Goal: Task Accomplishment & Management: Complete application form

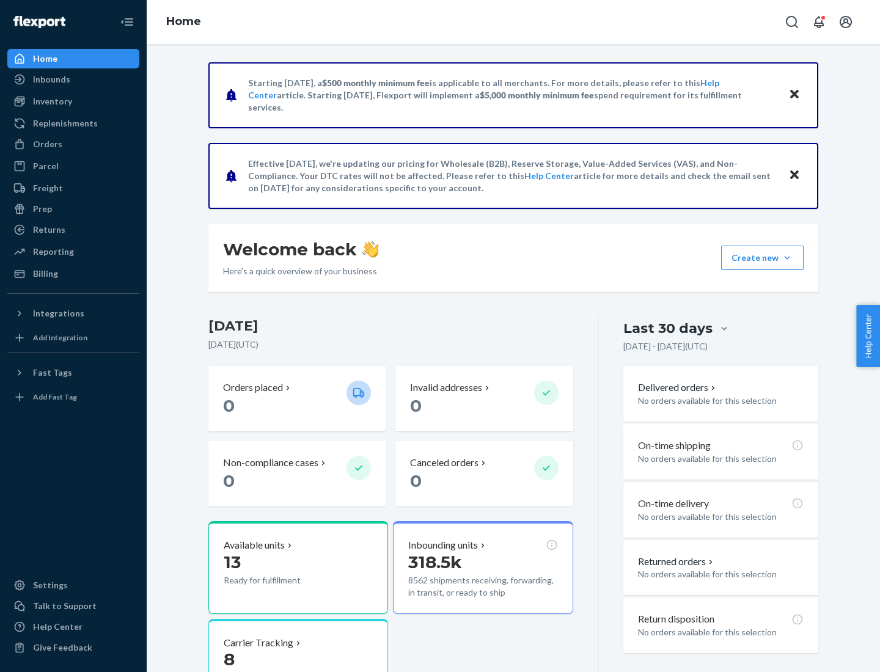
click at [787, 258] on button "Create new Create new inbound Create new order Create new product" at bounding box center [762, 258] width 83 height 24
click at [73, 79] on div "Inbounds" at bounding box center [74, 79] width 130 height 17
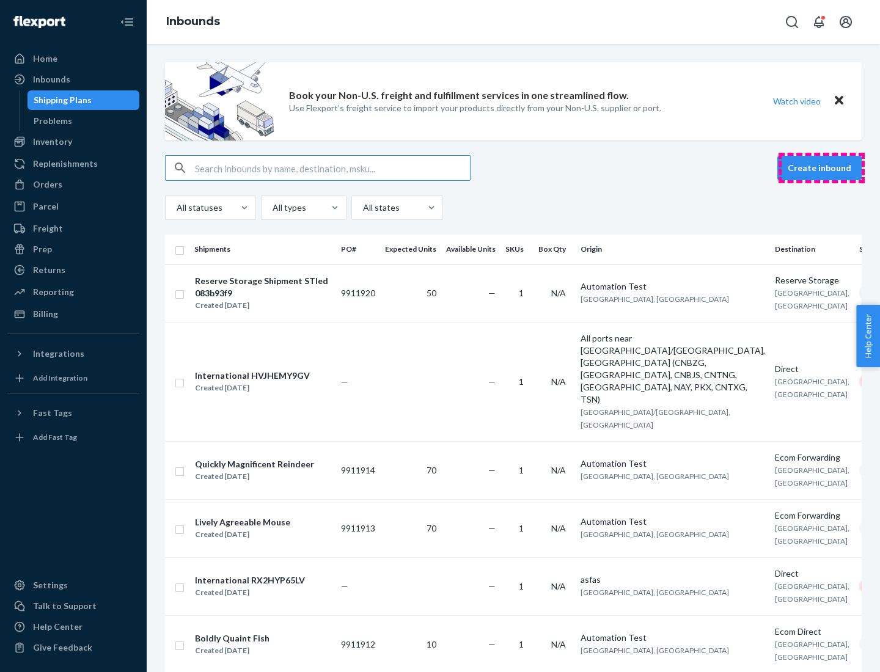
click at [822, 168] on button "Create inbound" at bounding box center [820, 168] width 84 height 24
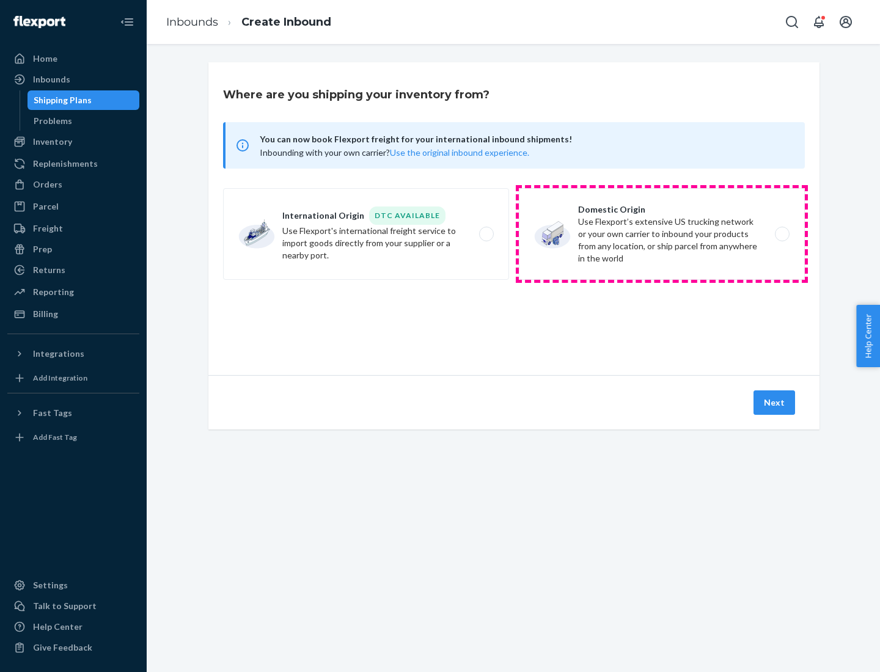
click at [662, 234] on label "Domestic Origin Use Flexport’s extensive US trucking network or your own carrie…" at bounding box center [662, 234] width 286 height 92
click at [782, 234] on input "Domestic Origin Use Flexport’s extensive US trucking network or your own carrie…" at bounding box center [786, 234] width 8 height 8
radio input "true"
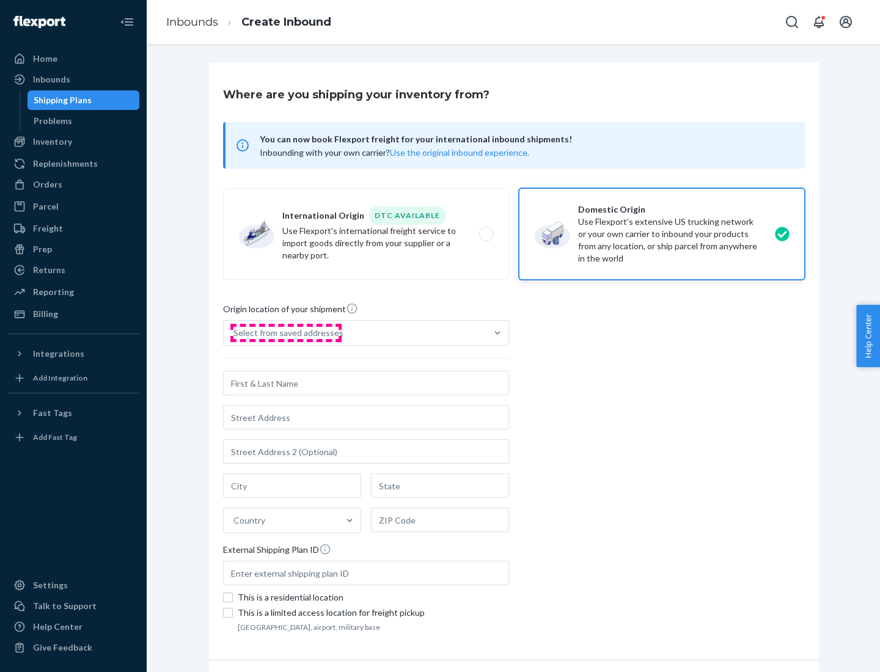
click at [285, 333] on div "Select from saved addresses" at bounding box center [289, 333] width 110 height 12
click at [235, 333] on input "Select from saved addresses" at bounding box center [234, 333] width 1 height 12
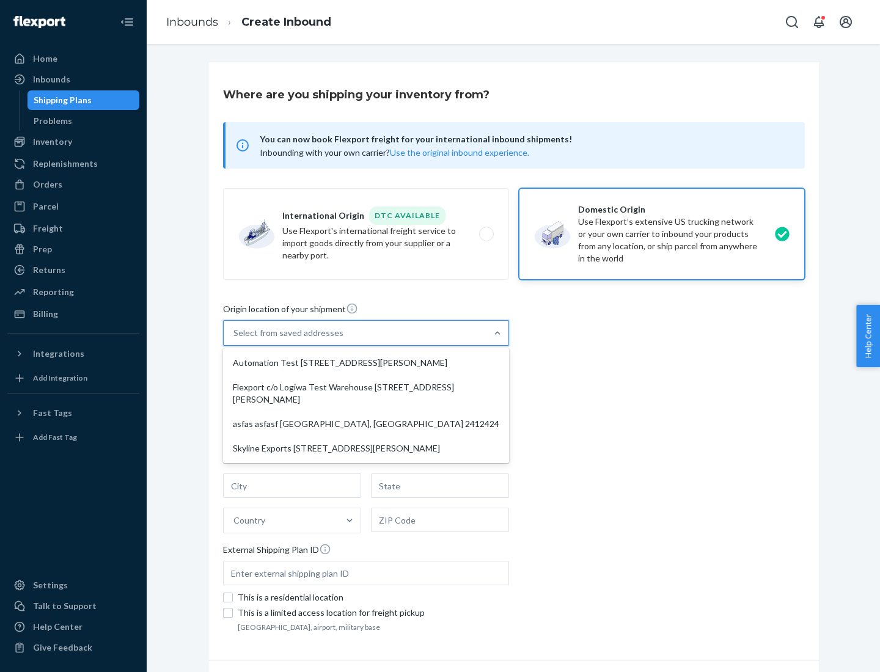
scroll to position [5, 0]
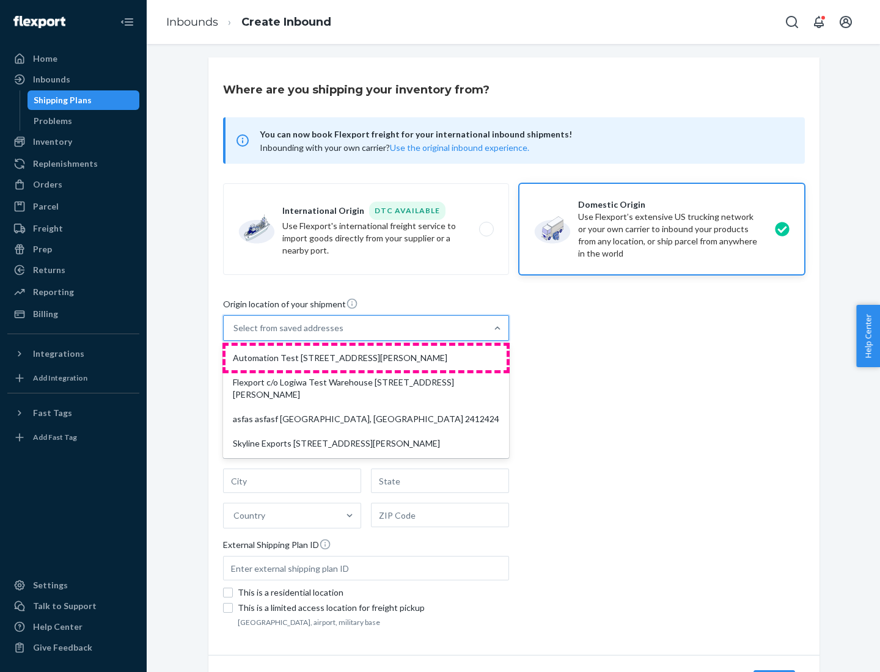
click at [366, 358] on div "Automation Test [STREET_ADDRESS][PERSON_NAME]" at bounding box center [366, 358] width 281 height 24
click at [235, 334] on input "option Automation Test [STREET_ADDRESS][PERSON_NAME] focused, 1 of 4. 4 results…" at bounding box center [234, 328] width 1 height 12
type input "Automation Test"
type input "9th Floor"
type input "[GEOGRAPHIC_DATA]"
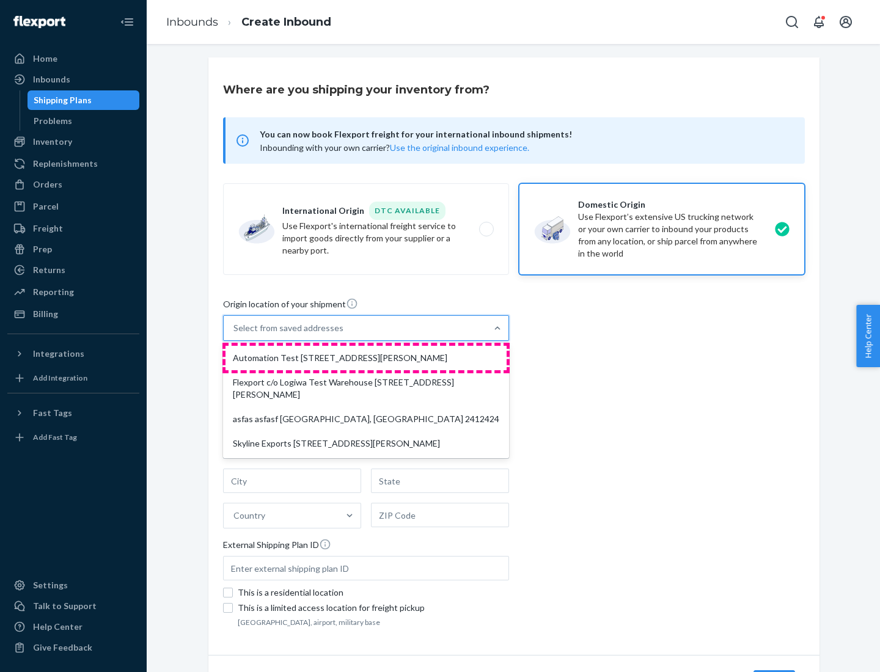
type input "CA"
type input "94104"
type input "[STREET_ADDRESS][PERSON_NAME]"
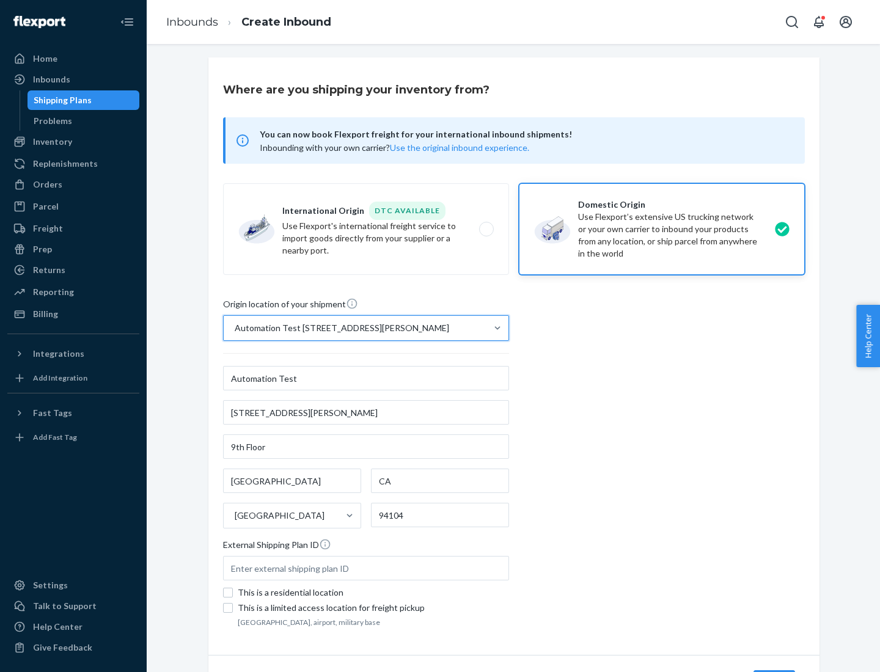
scroll to position [72, 0]
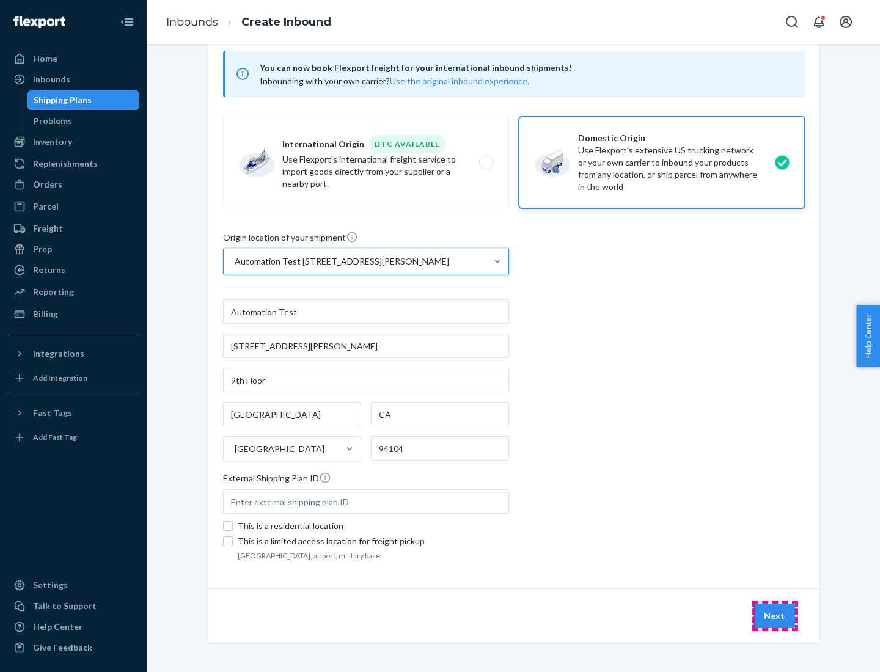
click at [775, 616] on button "Next" at bounding box center [775, 616] width 42 height 24
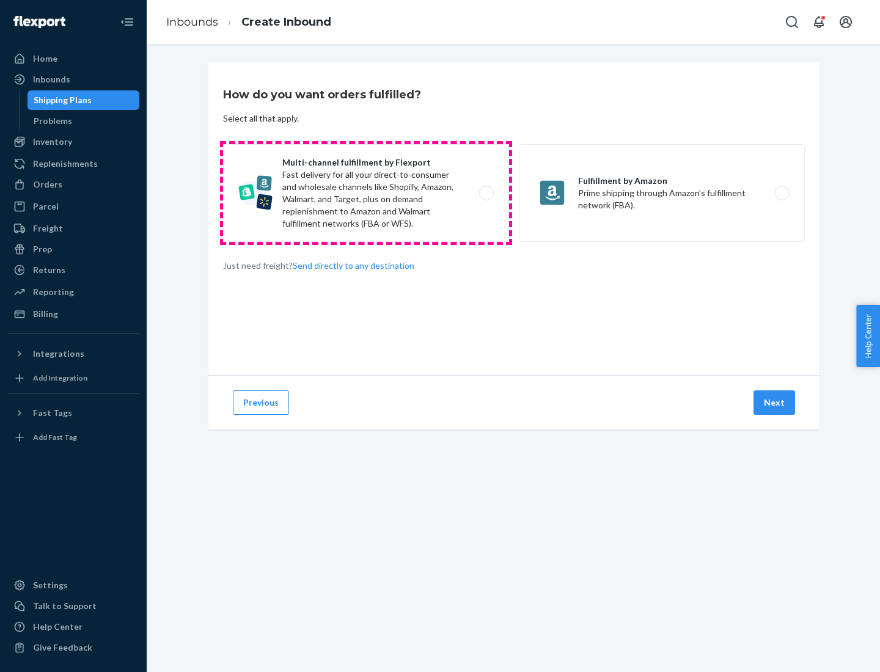
click at [366, 193] on label "Multi-channel fulfillment by Flexport Fast delivery for all your direct-to-cons…" at bounding box center [366, 193] width 286 height 98
click at [486, 193] on input "Multi-channel fulfillment by Flexport Fast delivery for all your direct-to-cons…" at bounding box center [490, 194] width 8 height 8
radio input "true"
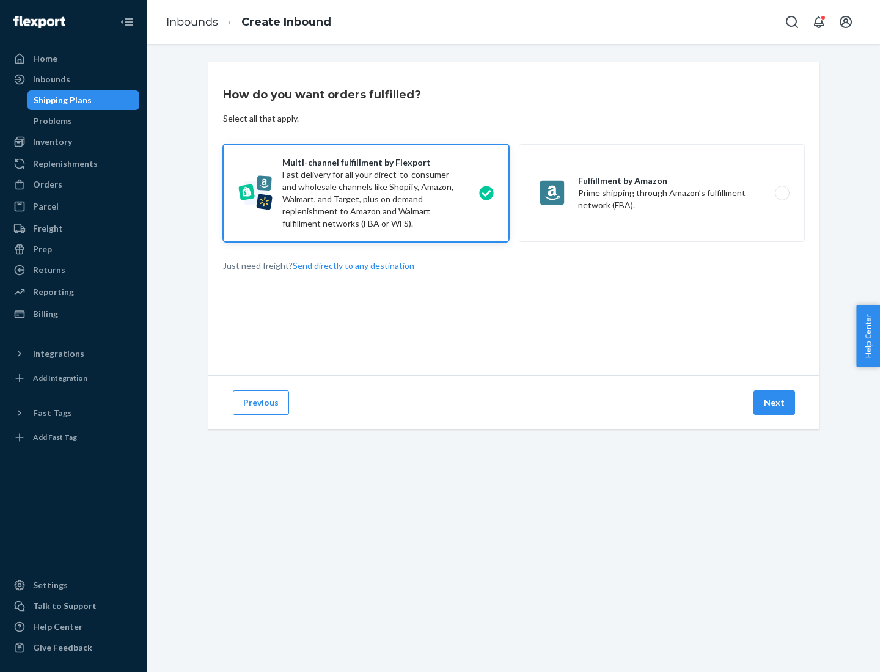
click at [775, 403] on button "Next" at bounding box center [775, 403] width 42 height 24
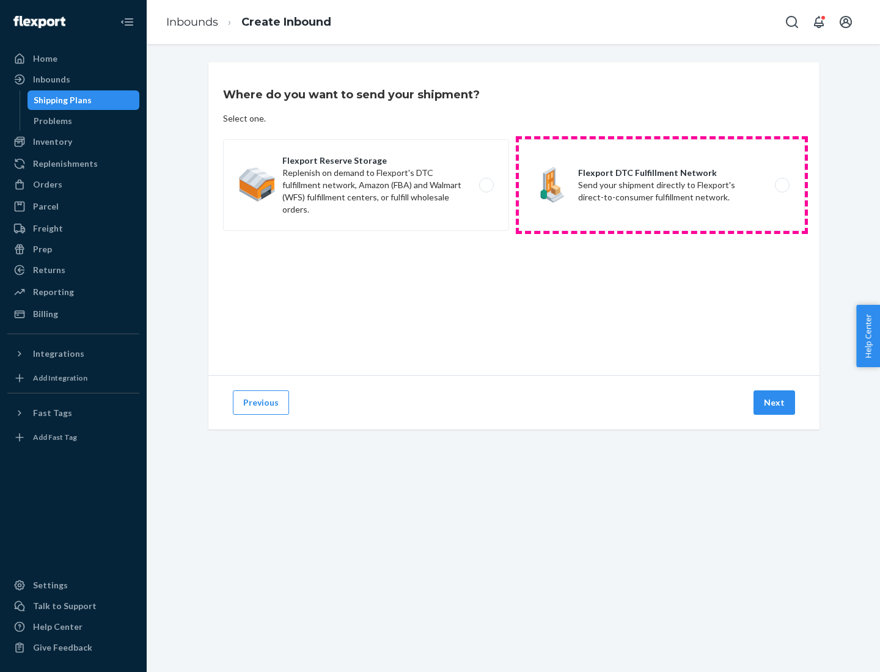
click at [662, 185] on label "Flexport DTC Fulfillment Network Send your shipment directly to Flexport's dire…" at bounding box center [662, 185] width 286 height 92
click at [782, 185] on input "Flexport DTC Fulfillment Network Send your shipment directly to Flexport's dire…" at bounding box center [786, 186] width 8 height 8
radio input "true"
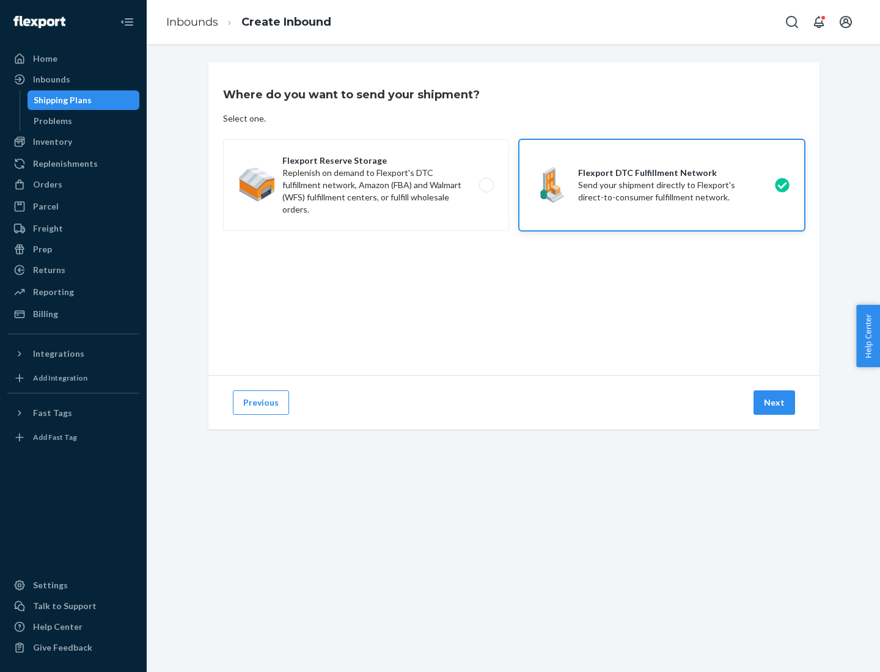
click at [775, 403] on button "Next" at bounding box center [775, 403] width 42 height 24
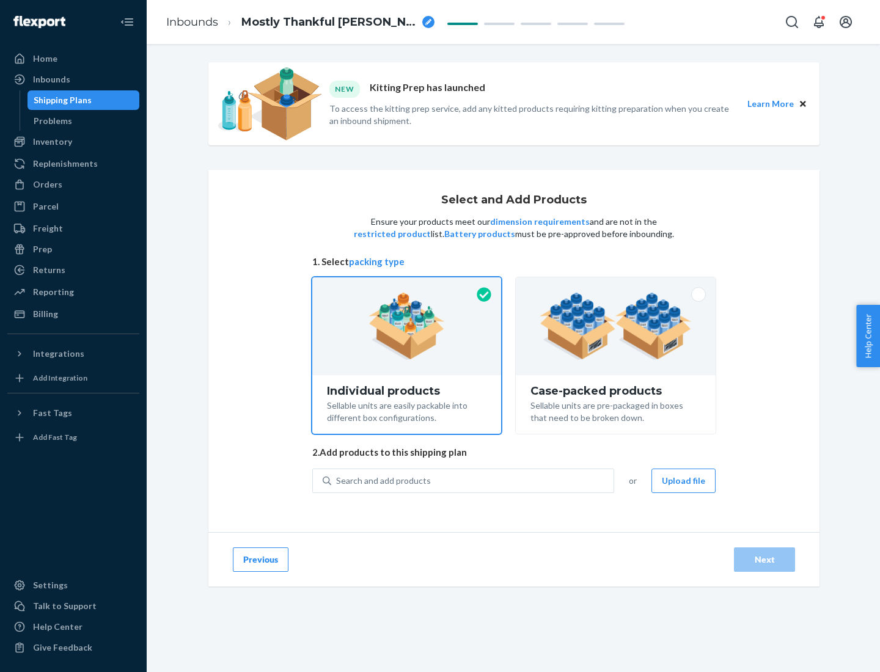
click at [616, 326] on img at bounding box center [616, 326] width 152 height 67
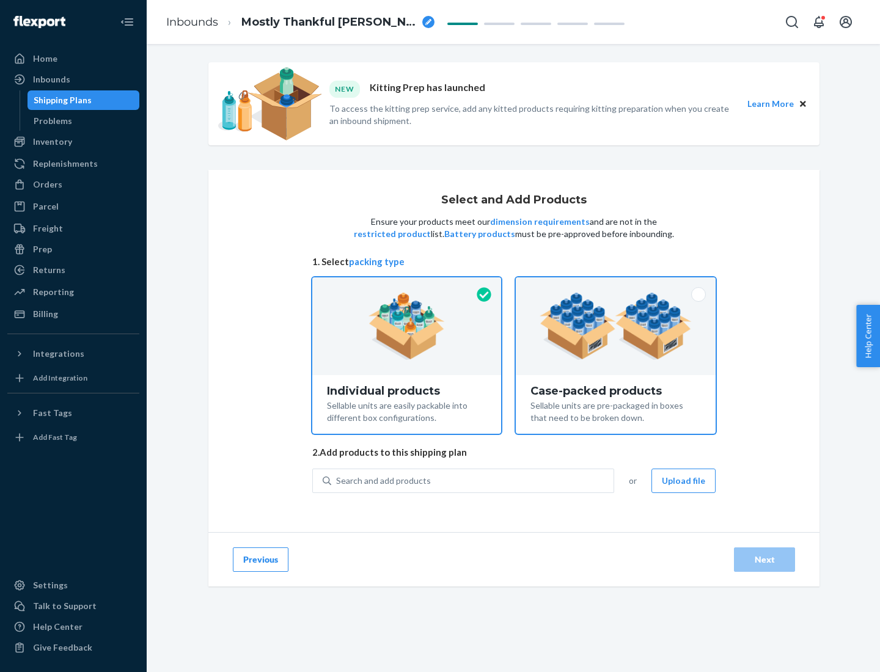
click at [616, 285] on input "Case-packed products Sellable units are pre-packaged in boxes that need to be b…" at bounding box center [616, 282] width 8 height 8
radio input "true"
radio input "false"
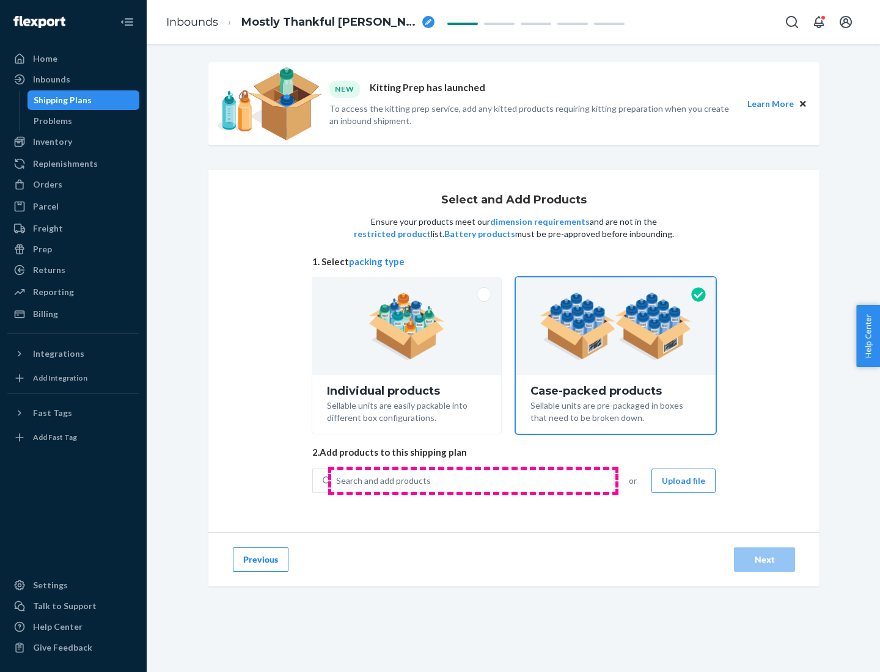
click at [473, 481] on div "Search and add products" at bounding box center [472, 481] width 282 height 22
click at [337, 481] on input "Search and add products" at bounding box center [336, 481] width 1 height 12
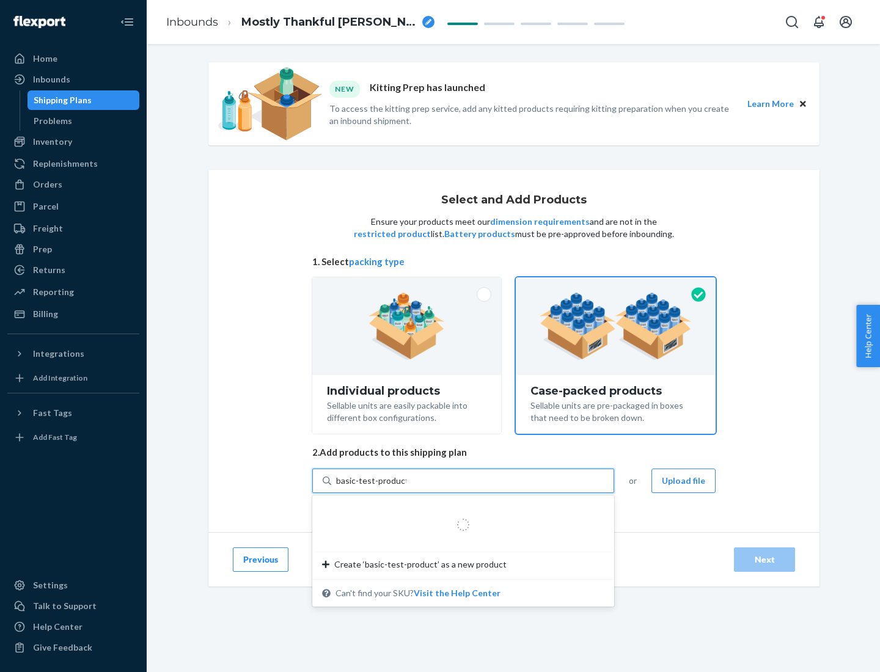
type input "basic-test-product-1"
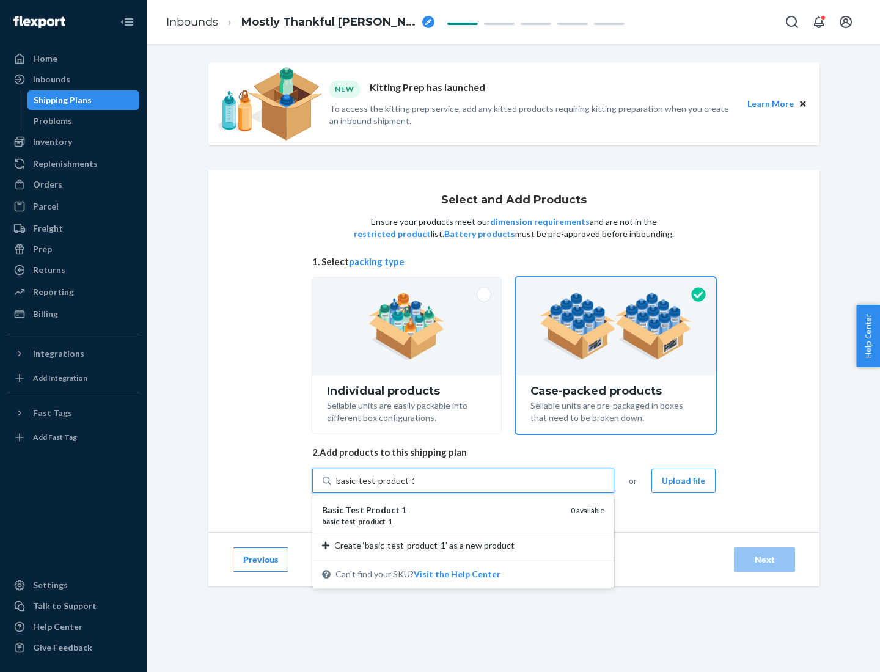
click at [442, 521] on div "basic - test - product - 1" at bounding box center [441, 522] width 239 height 10
click at [414, 487] on input "basic-test-product-1" at bounding box center [375, 481] width 78 height 12
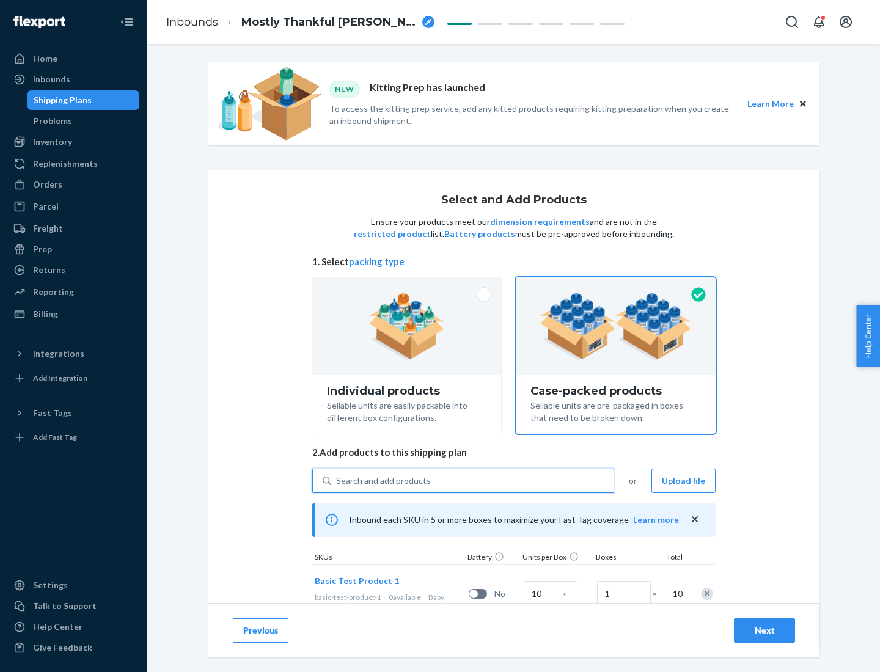
scroll to position [44, 0]
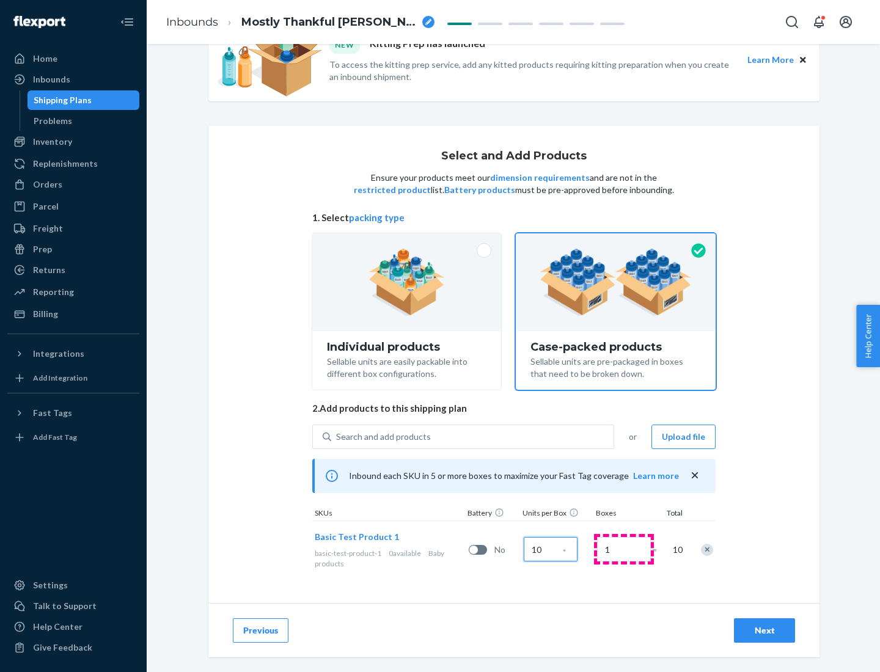
type input "10"
type input "7"
click at [765, 631] on div "Next" at bounding box center [765, 631] width 40 height 12
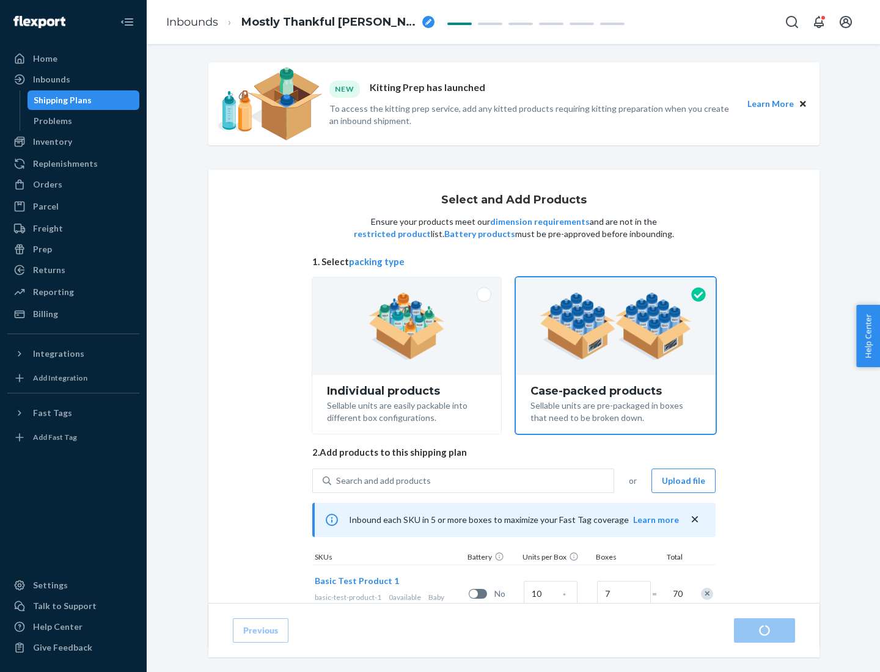
radio input "true"
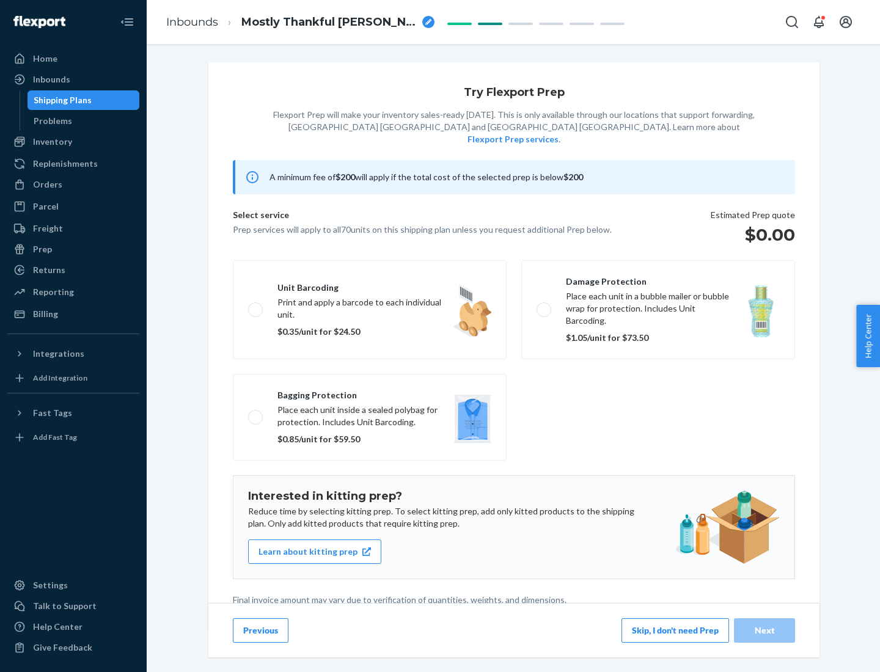
scroll to position [3, 0]
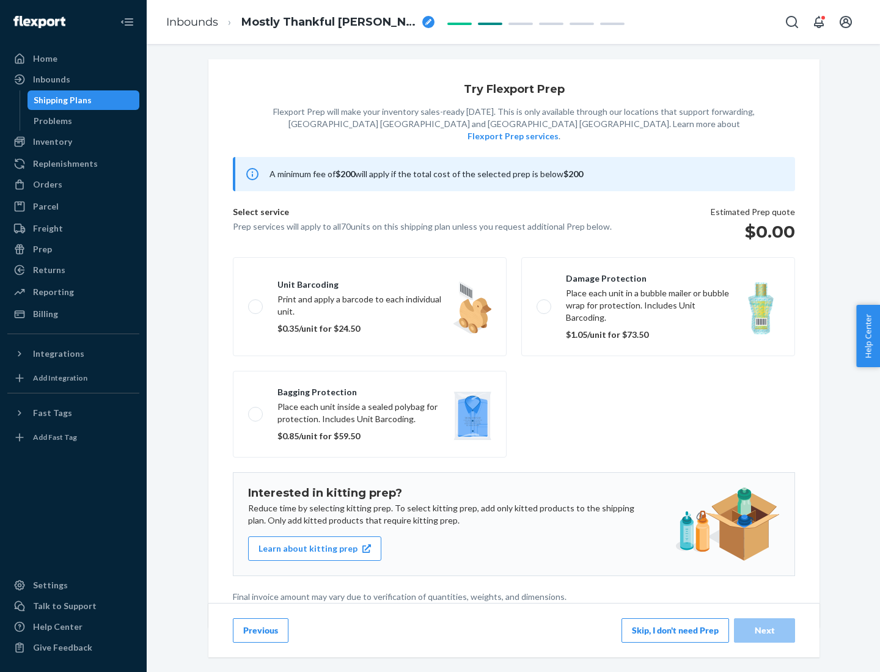
click at [370, 389] on label "Bagging protection Place each unit inside a sealed polybag for protection. Incl…" at bounding box center [370, 414] width 274 height 87
click at [256, 410] on input "Bagging protection Place each unit inside a sealed polybag for protection. Incl…" at bounding box center [252, 414] width 8 height 8
checkbox input "true"
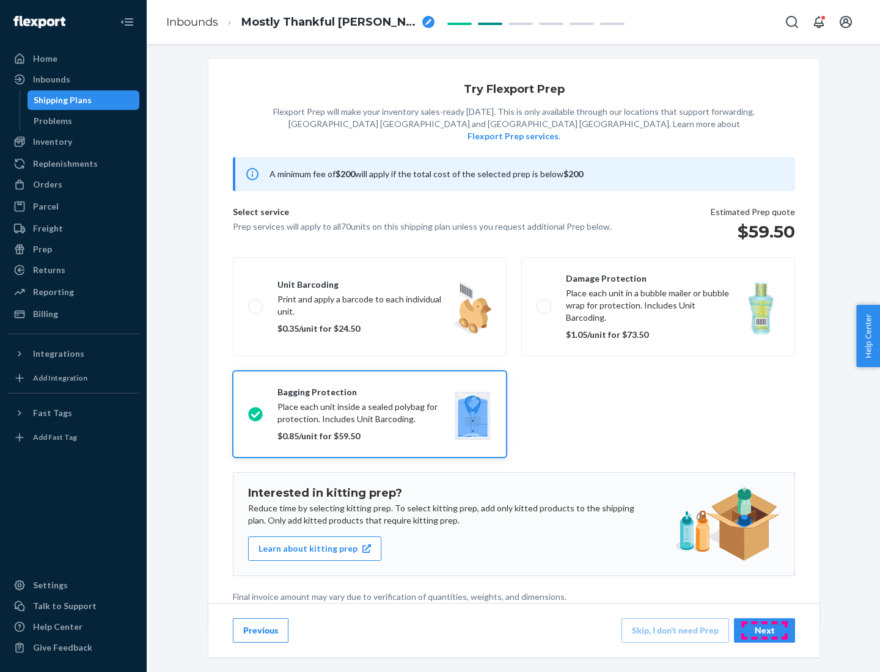
click at [765, 630] on div "Next" at bounding box center [765, 631] width 40 height 12
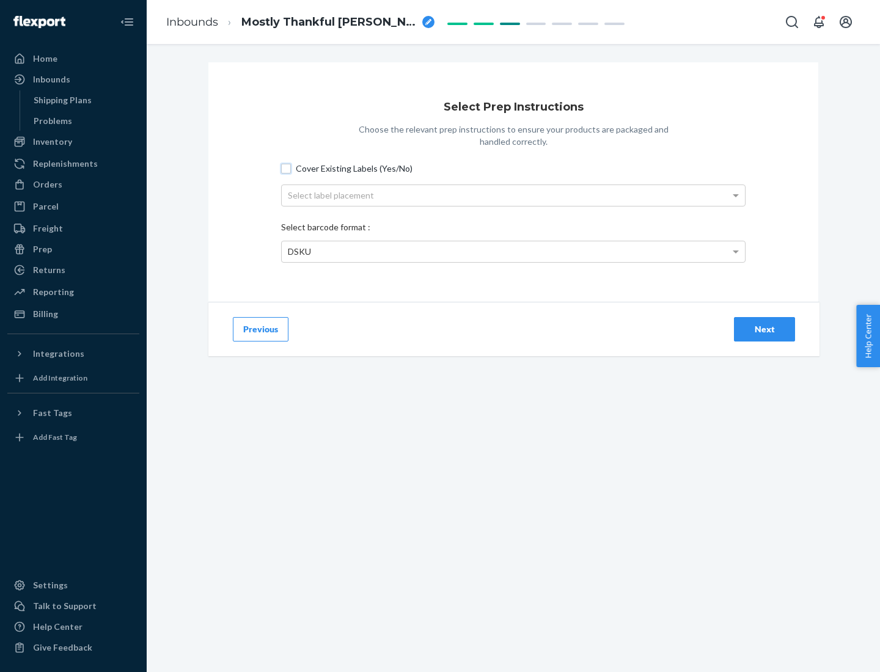
click at [286, 168] on input "Cover Existing Labels (Yes/No)" at bounding box center [286, 169] width 10 height 10
checkbox input "true"
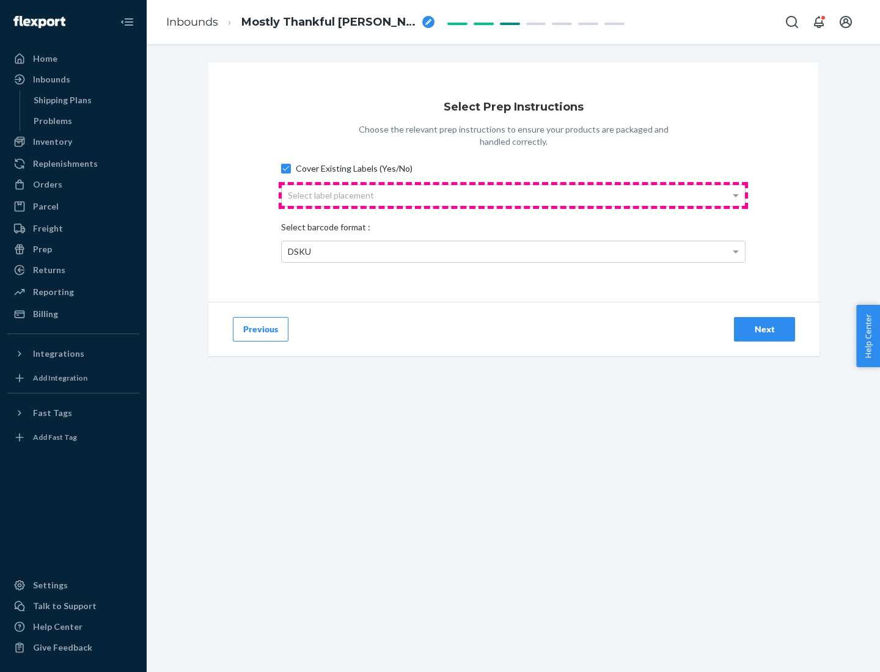
click at [514, 195] on div "Select label placement" at bounding box center [513, 195] width 463 height 21
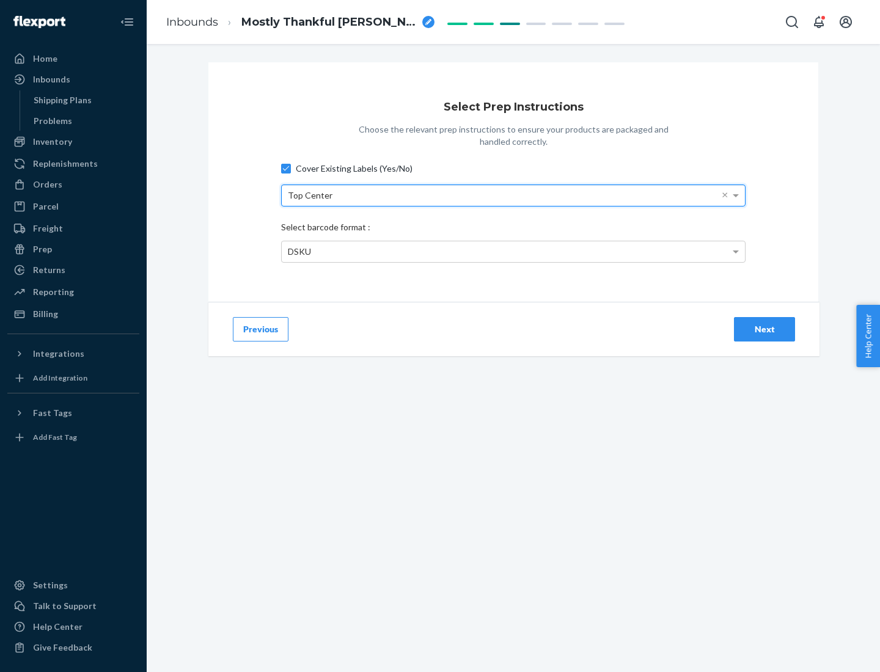
click at [514, 251] on div "DSKU" at bounding box center [513, 251] width 463 height 21
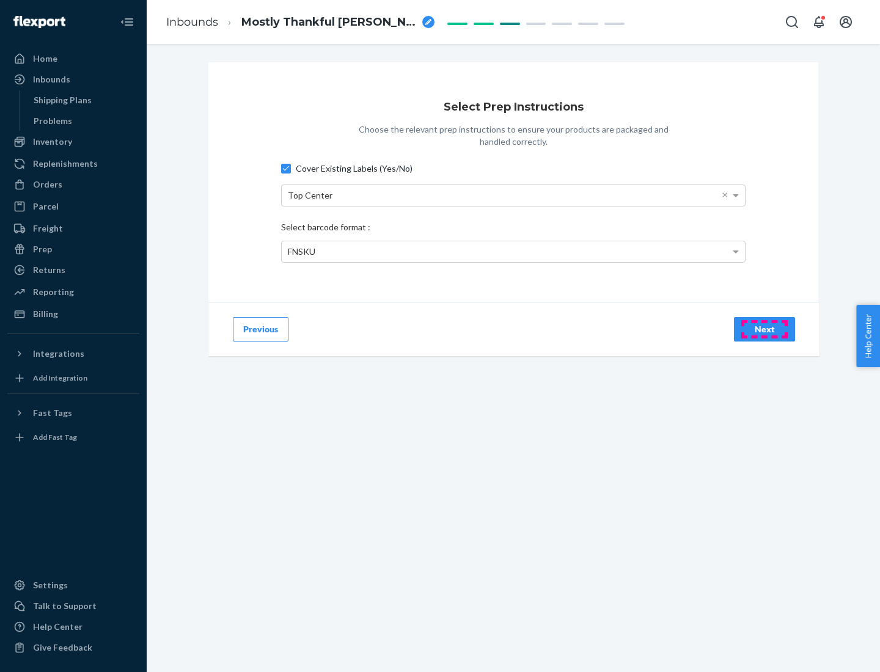
click at [765, 329] on div "Next" at bounding box center [765, 329] width 40 height 12
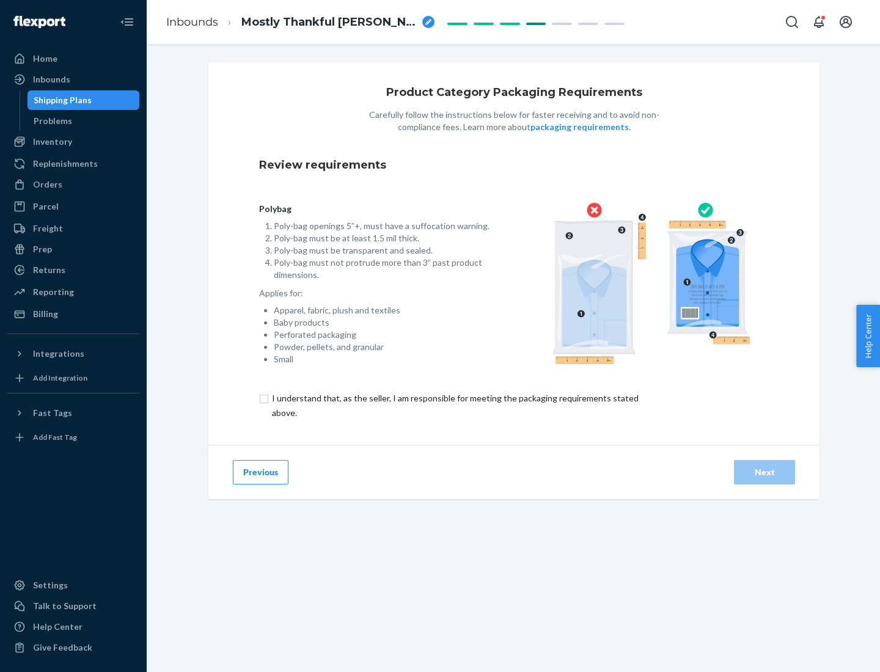
click at [454, 405] on input "checkbox" at bounding box center [462, 405] width 407 height 29
checkbox input "true"
click at [765, 472] on div "Next" at bounding box center [765, 472] width 40 height 12
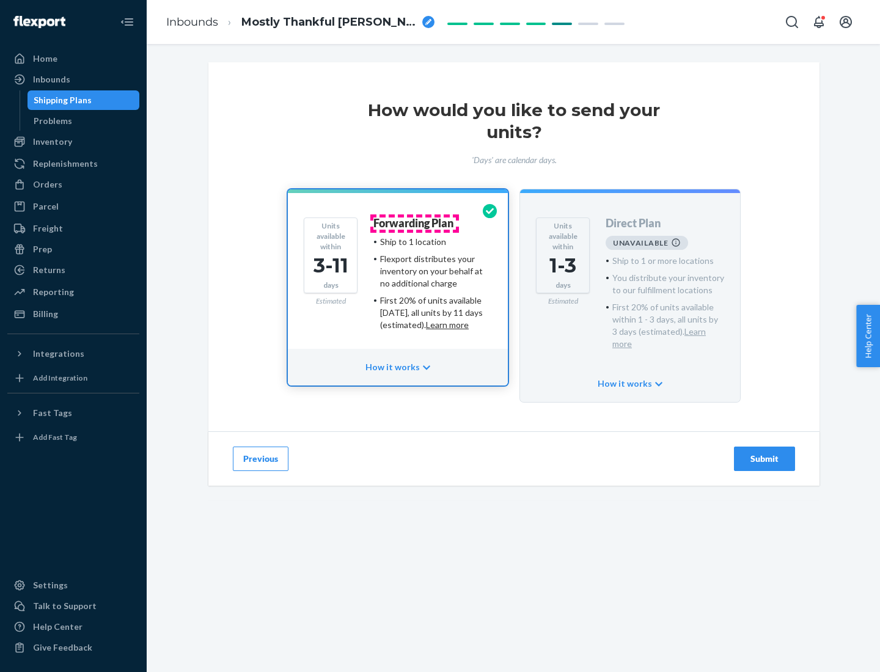
click at [414, 223] on h4 "Forwarding Plan" at bounding box center [414, 224] width 80 height 12
click at [765, 453] on div "Submit" at bounding box center [765, 459] width 40 height 12
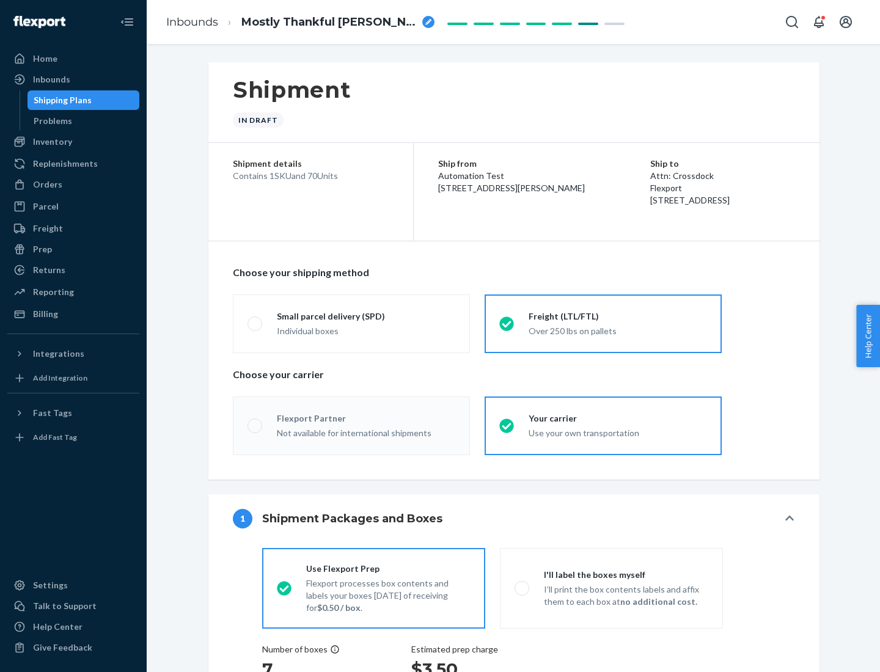
radio input "true"
radio input "false"
radio input "true"
radio input "false"
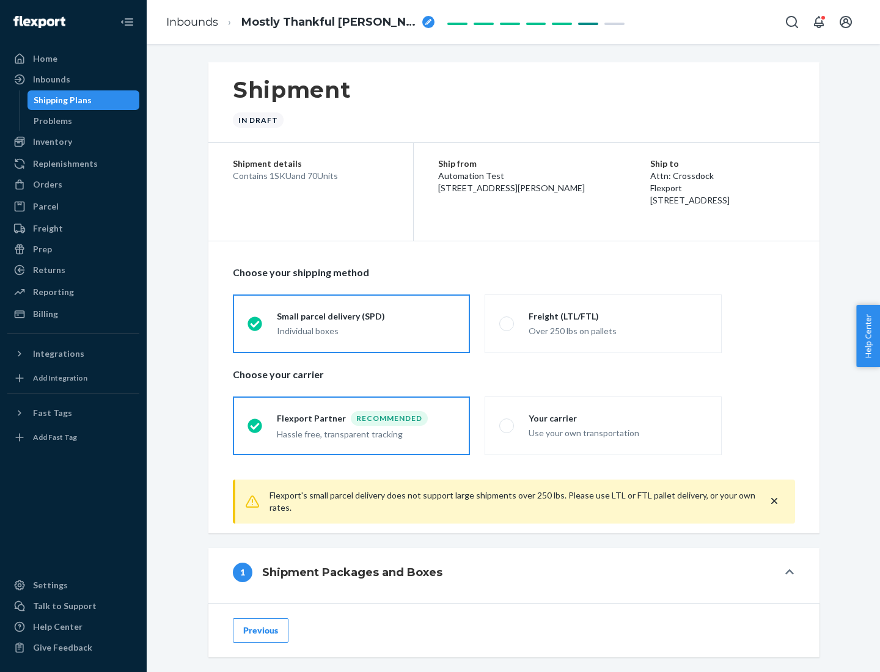
click at [603, 323] on div "Over 250 lbs on pallets" at bounding box center [618, 330] width 179 height 15
click at [507, 323] on input "Freight (LTL/FTL) Over 250 lbs on pallets" at bounding box center [503, 324] width 8 height 8
radio input "true"
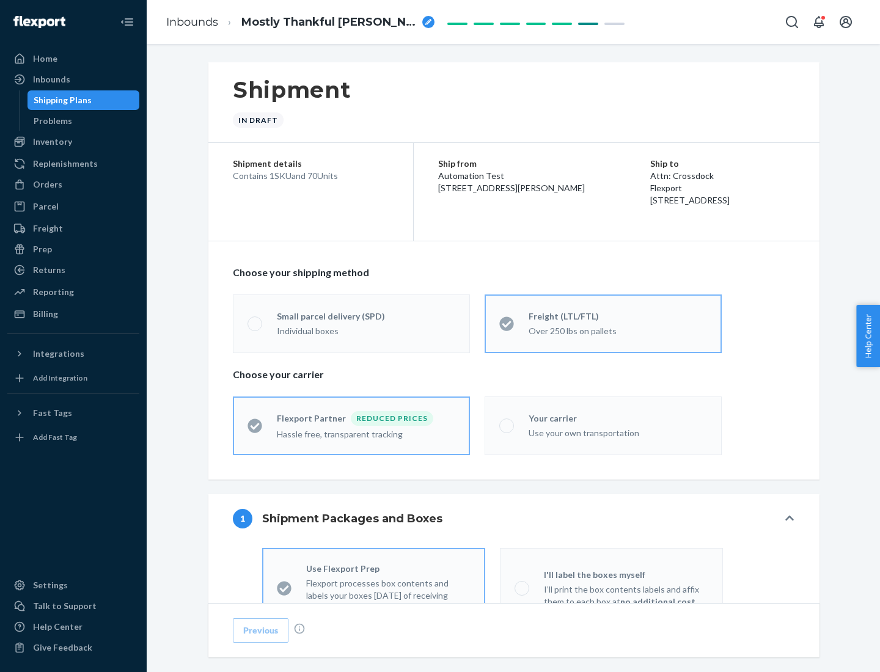
radio input "false"
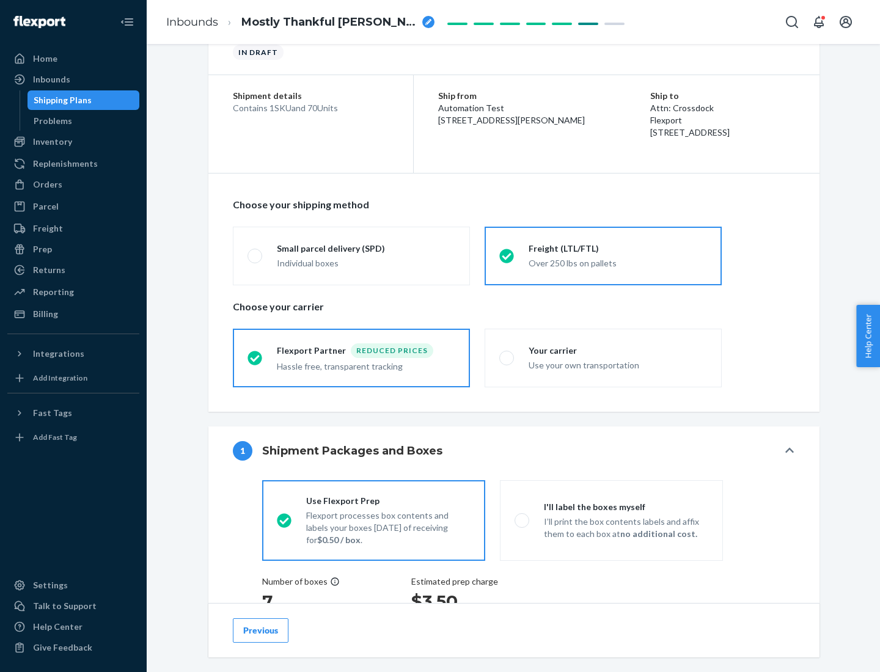
click at [352, 358] on div "Hassle free, transparent tracking" at bounding box center [366, 365] width 179 height 15
click at [256, 358] on input "Flexport Partner Reduced prices Hassle free, transparent tracking" at bounding box center [252, 358] width 8 height 8
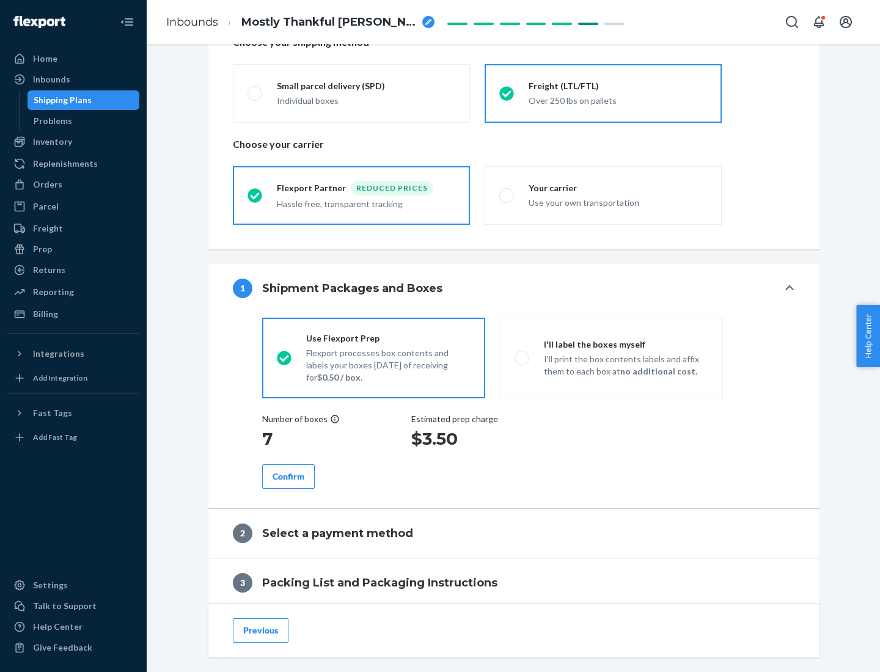
click at [611, 358] on p "I’ll print the box contents labels and affix them to each box at no additional …" at bounding box center [626, 365] width 164 height 24
click at [523, 358] on input "I'll label the boxes myself I’ll print the box contents labels and affix them t…" at bounding box center [519, 358] width 8 height 8
radio input "true"
radio input "false"
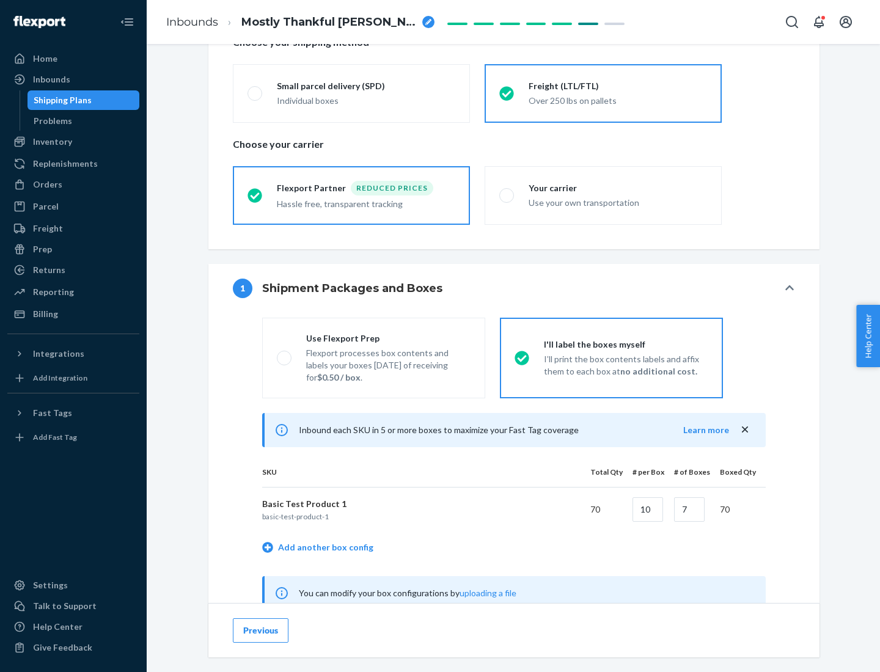
scroll to position [382, 0]
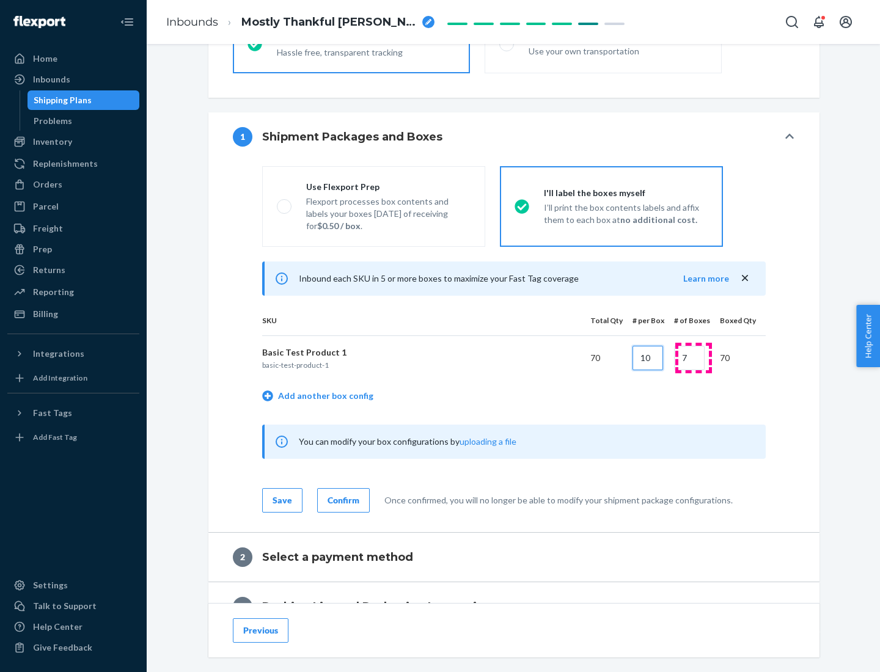
type input "10"
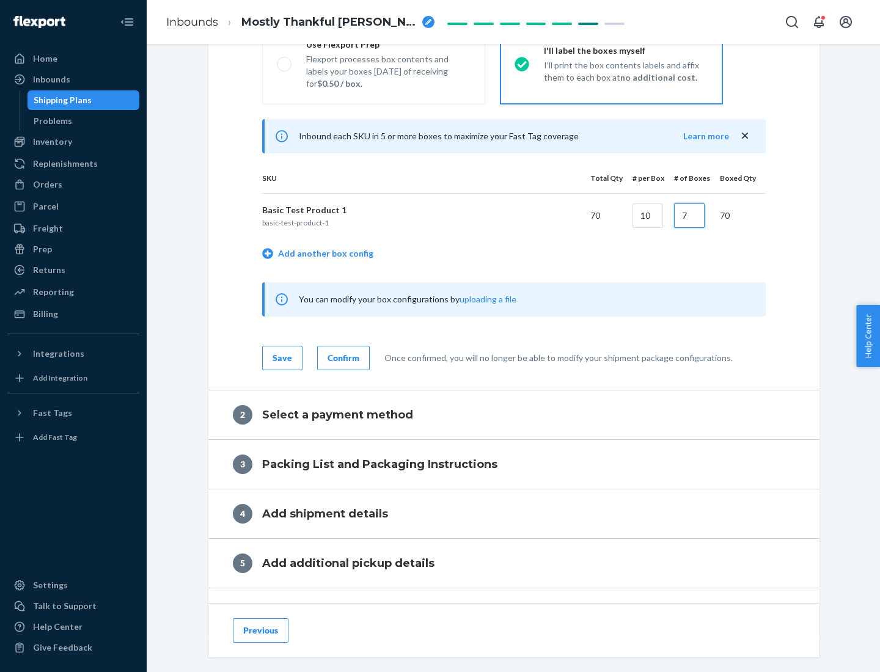
type input "7"
click at [342, 358] on div "Confirm" at bounding box center [344, 358] width 32 height 12
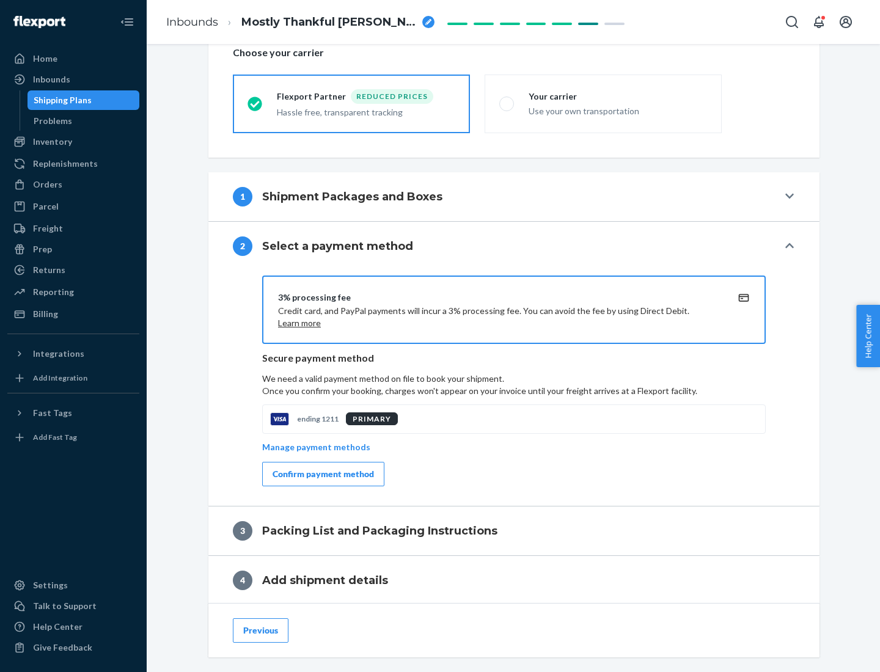
scroll to position [438, 0]
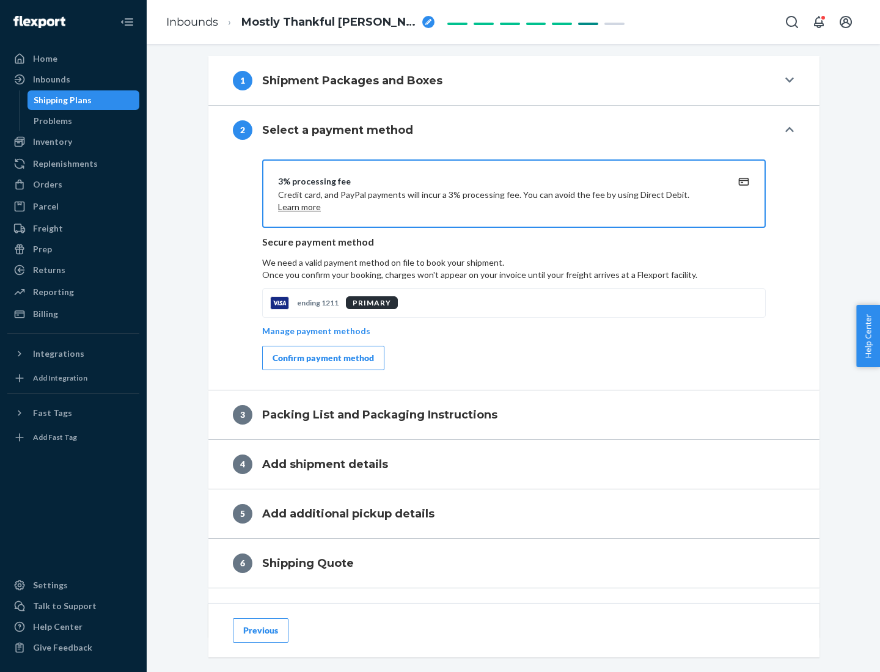
click at [322, 358] on div "Confirm payment method" at bounding box center [323, 358] width 101 height 12
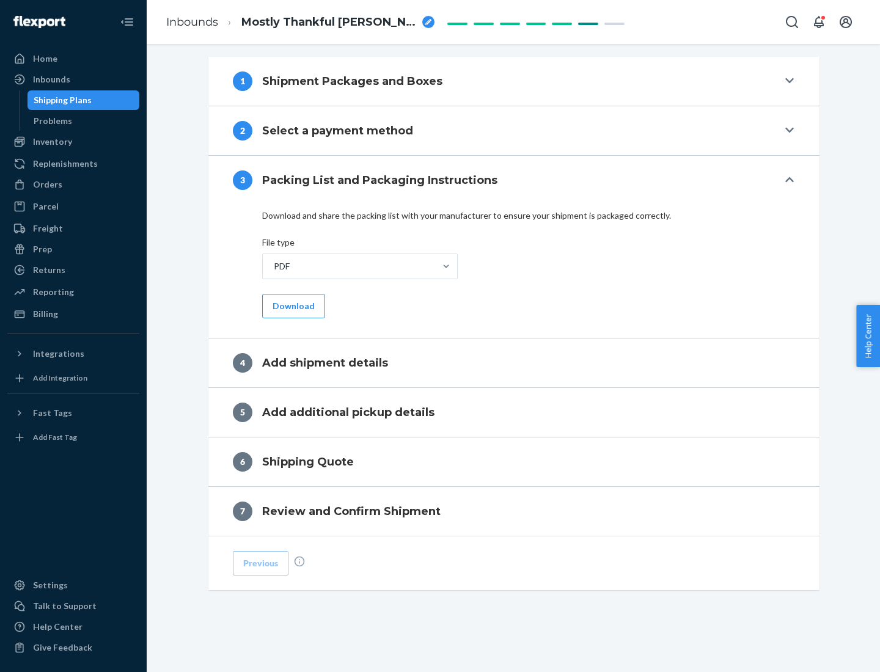
scroll to position [386, 0]
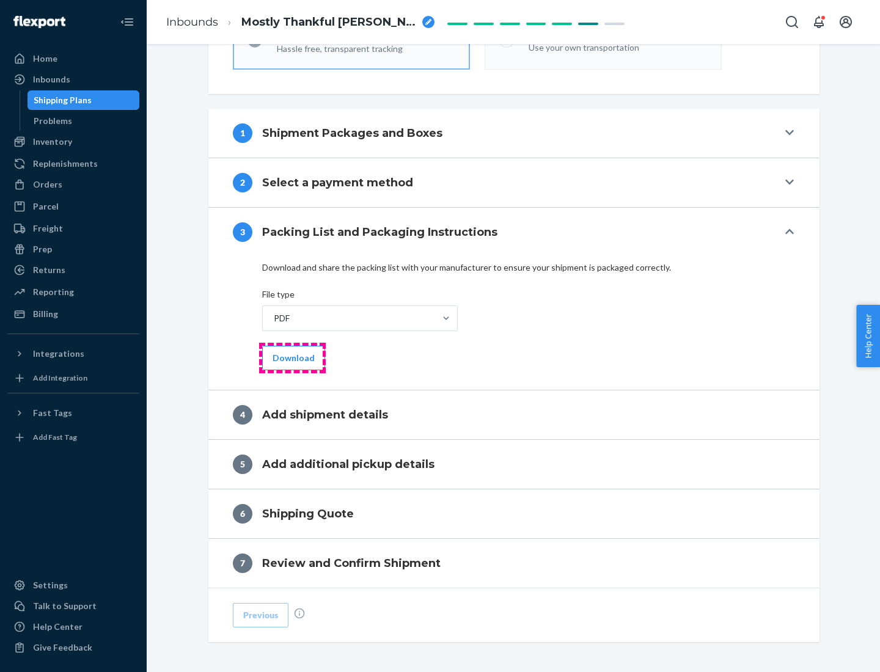
click at [292, 358] on button "Download" at bounding box center [293, 358] width 63 height 24
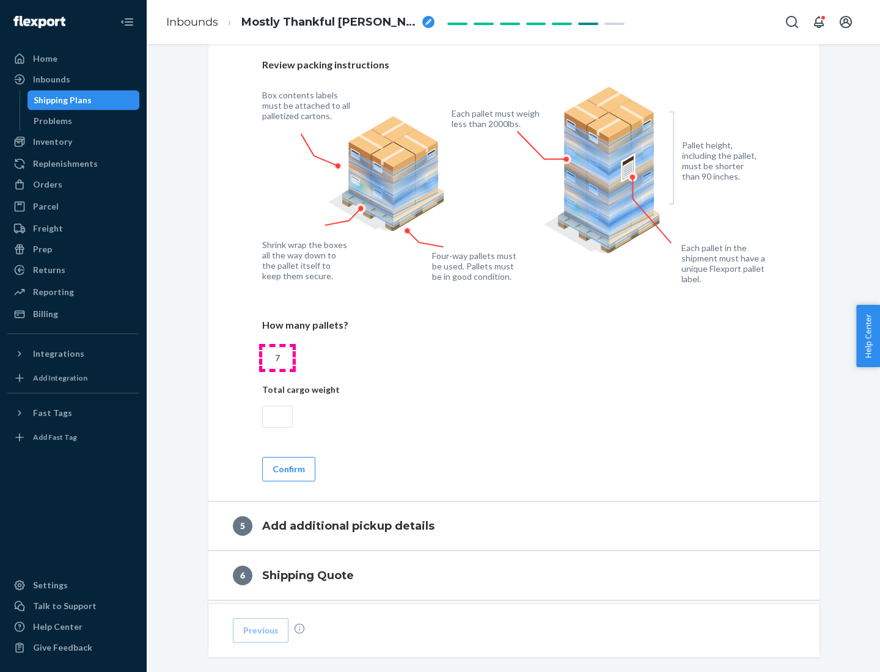
scroll to position [794, 0]
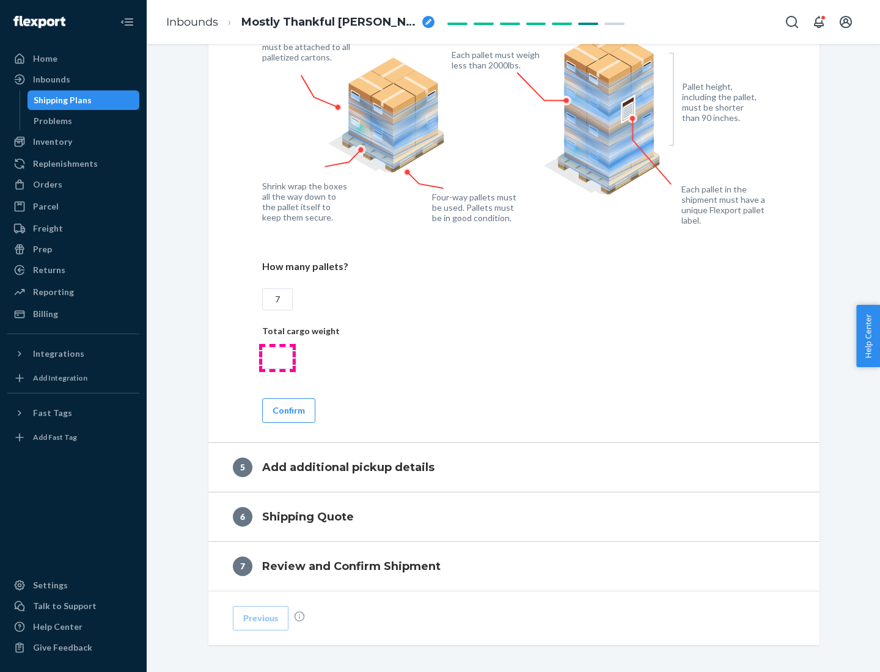
type input "7"
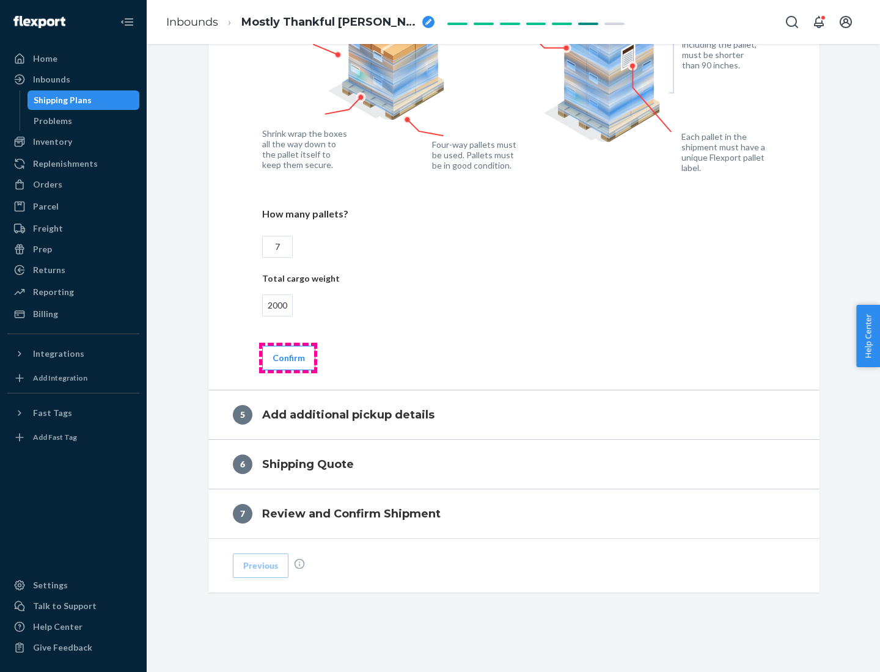
type input "2000"
click at [288, 358] on button "Confirm" at bounding box center [288, 358] width 53 height 24
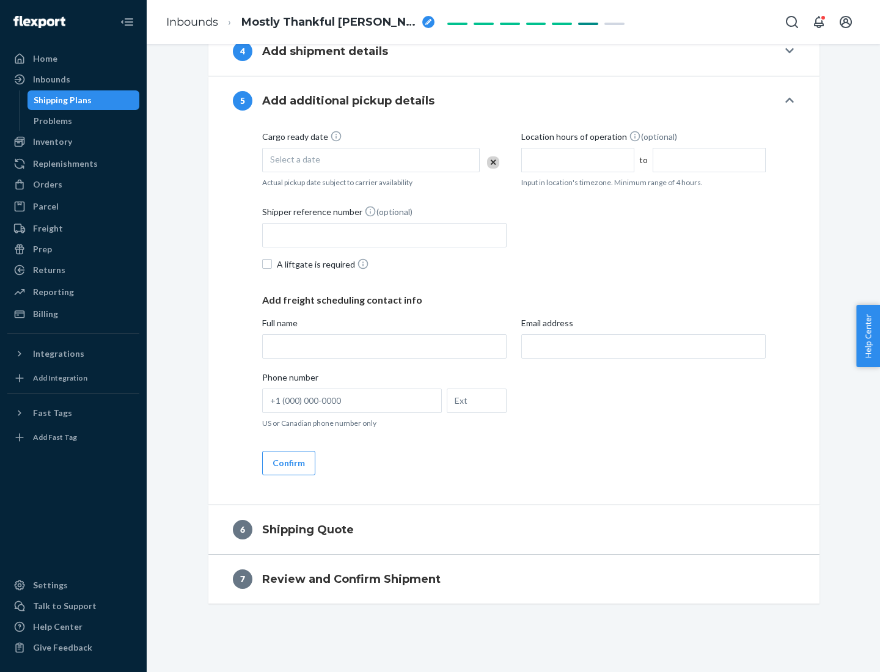
scroll to position [418, 0]
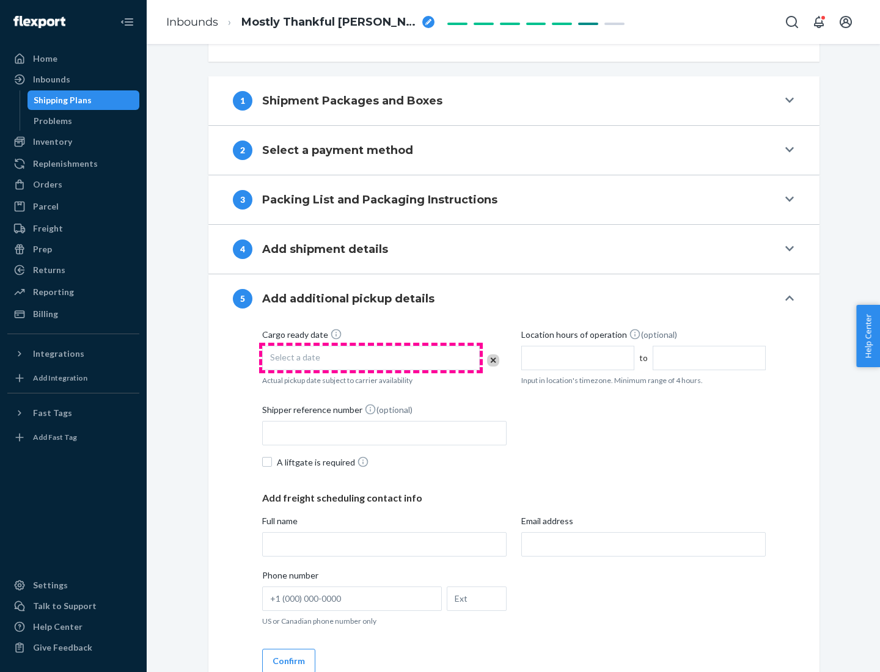
click at [371, 358] on div "Select a date" at bounding box center [371, 358] width 218 height 24
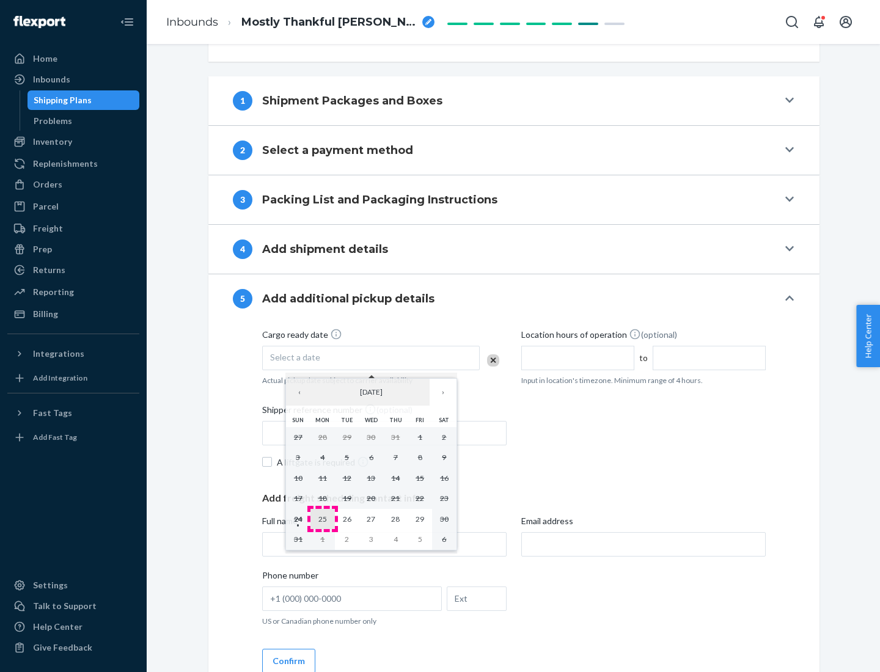
click at [322, 519] on abbr "25" at bounding box center [323, 519] width 9 height 9
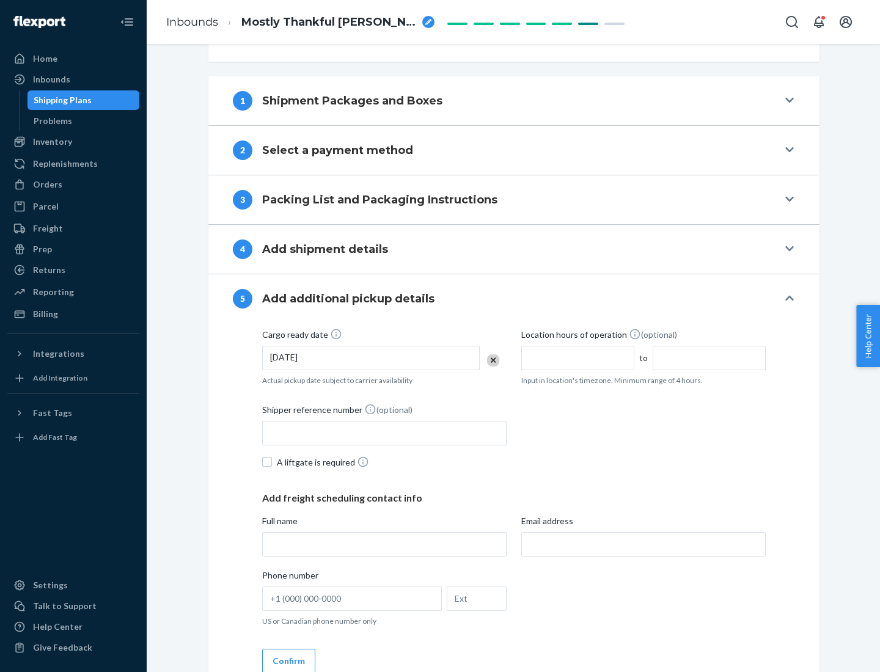
scroll to position [605, 0]
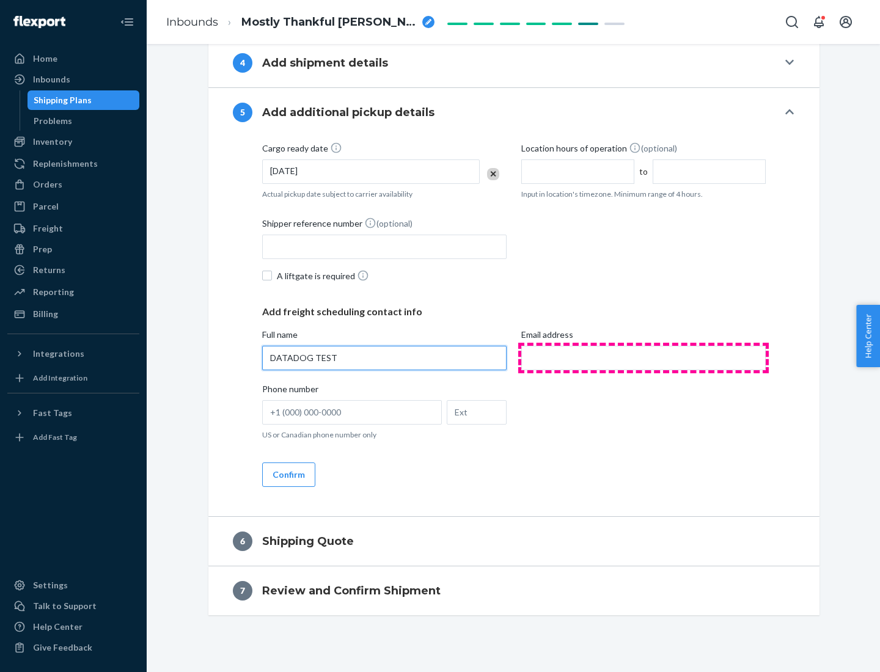
type input "DATADOG TEST"
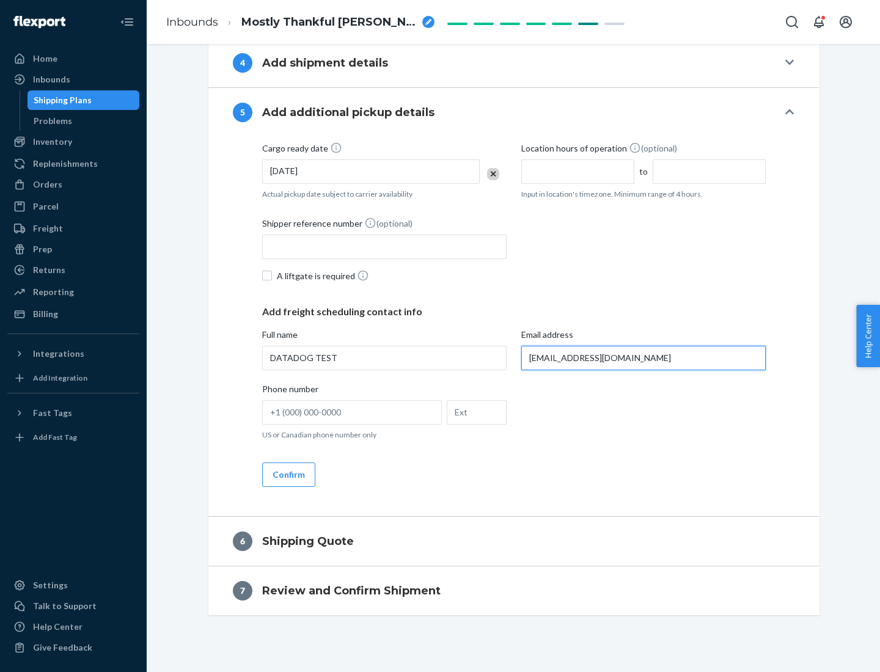
scroll to position [616, 0]
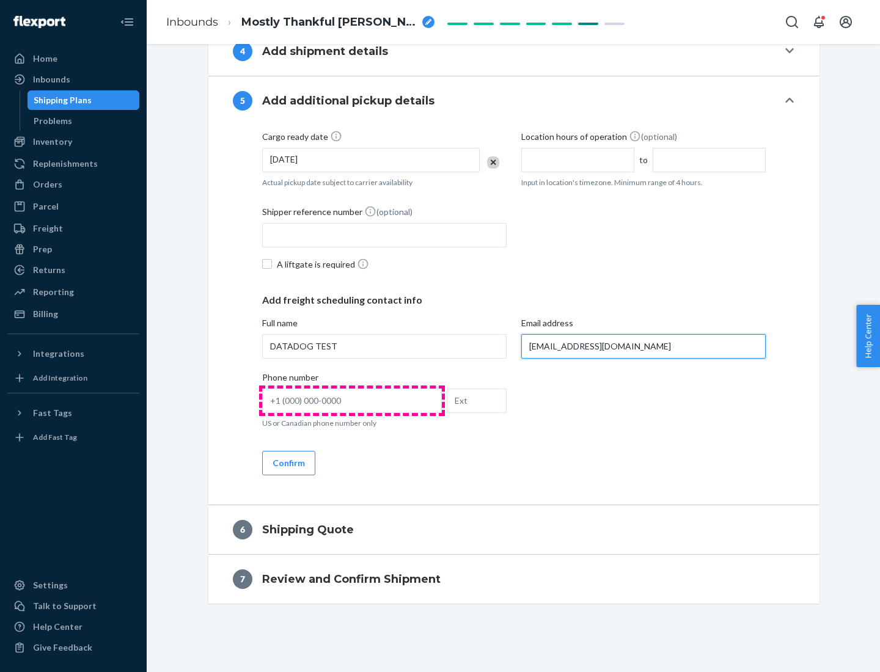
type input "[EMAIL_ADDRESS][DOMAIN_NAME]"
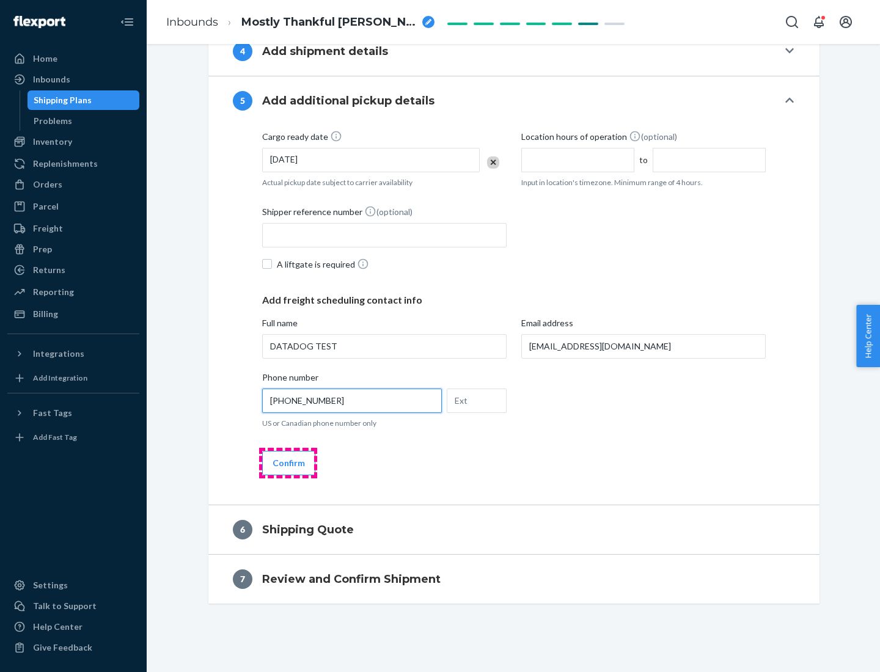
type input "[PHONE_NUMBER]"
click at [288, 463] on button "Confirm" at bounding box center [288, 463] width 53 height 24
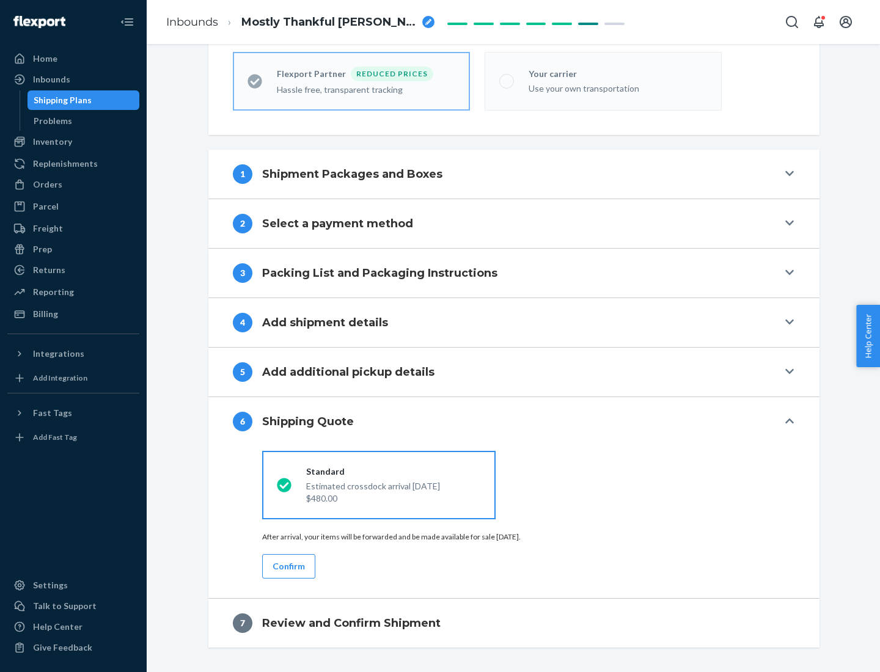
scroll to position [389, 0]
